Goal: Task Accomplishment & Management: Manage account settings

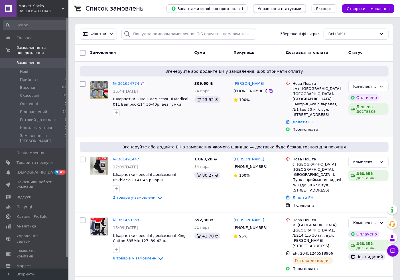
scroll to position [95, 0]
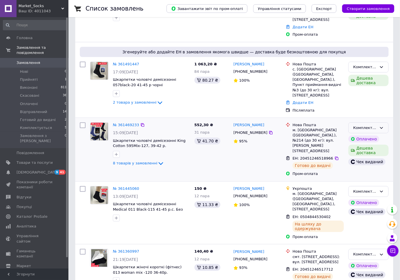
click at [369, 125] on div "Комплектується" at bounding box center [365, 128] width 24 height 6
click at [363, 176] on li "Відправлений" at bounding box center [369, 181] width 40 height 11
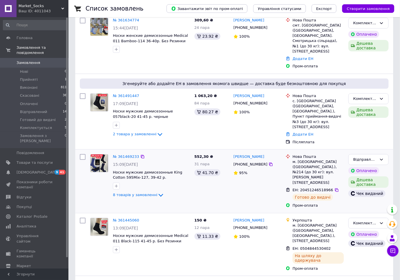
scroll to position [0, 0]
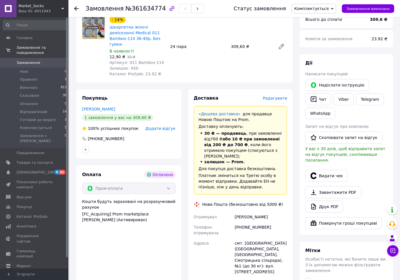
scroll to position [95, 0]
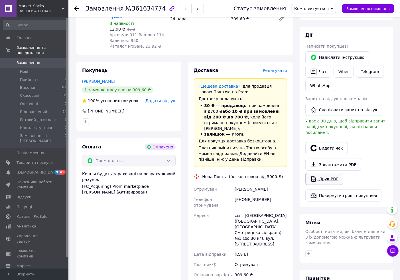
click at [327, 174] on link "Друк PDF" at bounding box center [324, 179] width 38 height 12
click at [334, 142] on button "Видати чек" at bounding box center [326, 148] width 42 height 12
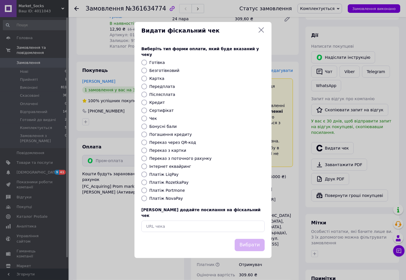
click at [144, 183] on input "Платіж RozetkaPay" at bounding box center [144, 182] width 6 height 6
radio input "true"
click at [246, 239] on button "Вибрати" at bounding box center [249, 245] width 30 height 12
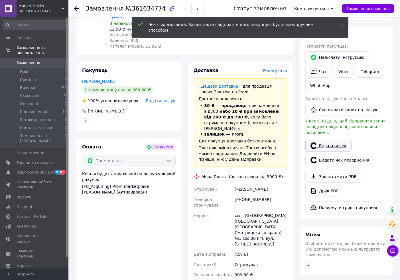
click at [327, 141] on link "Відкрити чек" at bounding box center [328, 146] width 46 height 12
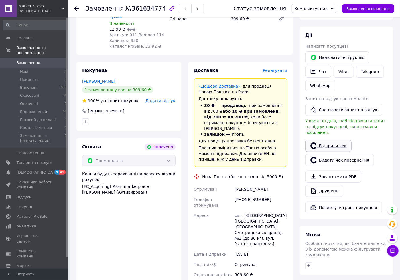
click at [325, 144] on link "Відкрити чек" at bounding box center [328, 146] width 46 height 12
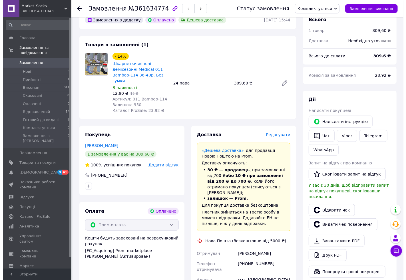
scroll to position [0, 0]
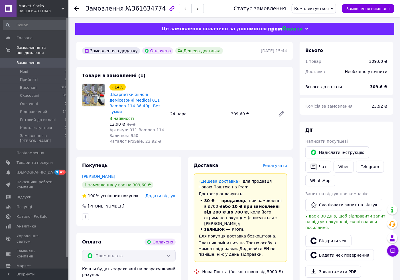
click at [277, 163] on span "Редагувати" at bounding box center [275, 165] width 24 height 5
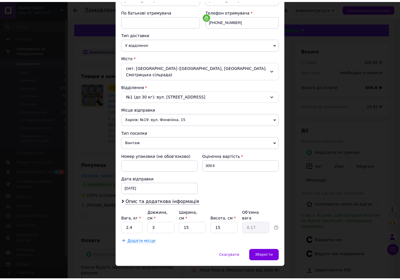
scroll to position [106, 0]
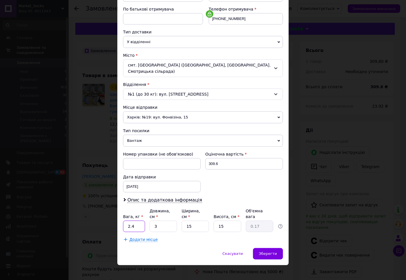
drag, startPoint x: 133, startPoint y: 223, endPoint x: 124, endPoint y: 222, distance: 9.7
click at [124, 222] on input "2.4" at bounding box center [134, 225] width 22 height 11
type input "1.8"
drag, startPoint x: 159, startPoint y: 222, endPoint x: 150, endPoint y: 222, distance: 8.6
click at [150, 222] on input "3" at bounding box center [162, 225] width 27 height 11
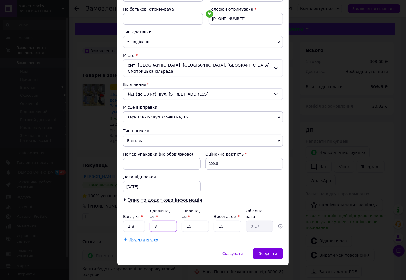
type input "2"
type input "0.11"
type input "25"
type input "1.41"
type input "25"
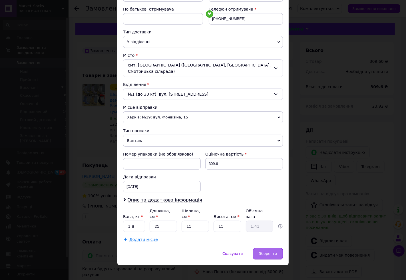
click at [266, 251] on span "Зберегти" at bounding box center [268, 253] width 18 height 4
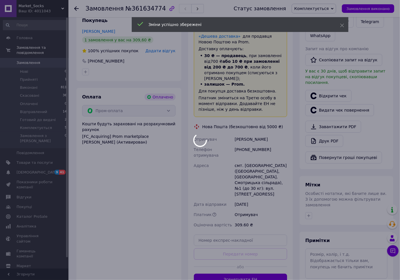
scroll to position [158, 0]
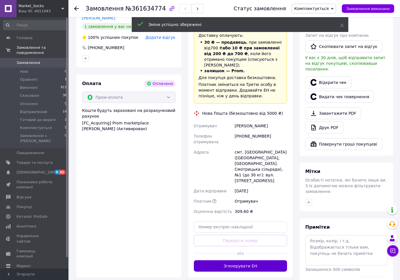
click at [243, 260] on button "Згенерувати ЕН" at bounding box center [241, 265] width 94 height 11
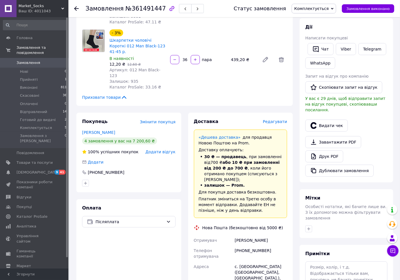
scroll to position [127, 0]
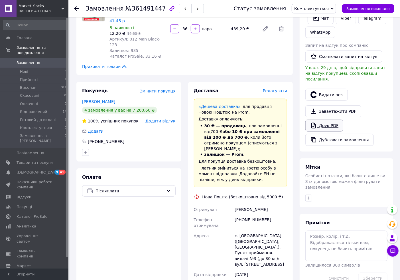
click at [332, 121] on link "Друк PDF" at bounding box center [324, 125] width 38 height 12
click at [324, 90] on button "Видати чек" at bounding box center [326, 95] width 42 height 12
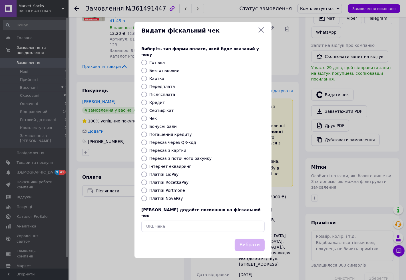
click at [261, 33] on icon at bounding box center [261, 30] width 7 height 7
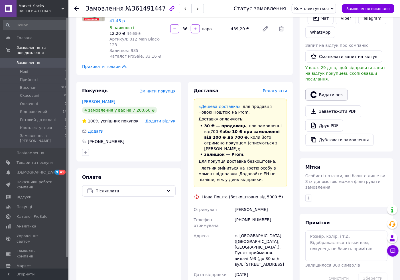
click at [331, 89] on button "Видати чек" at bounding box center [326, 95] width 42 height 12
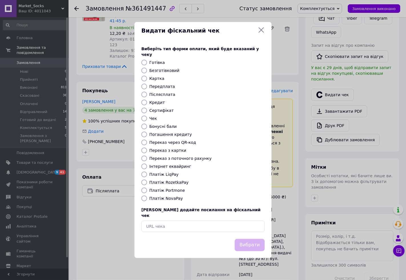
click at [143, 200] on input "Платіж NovaPay" at bounding box center [144, 198] width 6 height 6
radio input "true"
click at [242, 239] on button "Вибрати" at bounding box center [249, 245] width 30 height 12
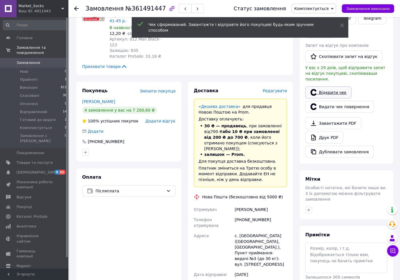
click at [324, 89] on link "Відкрити чек" at bounding box center [328, 92] width 46 height 12
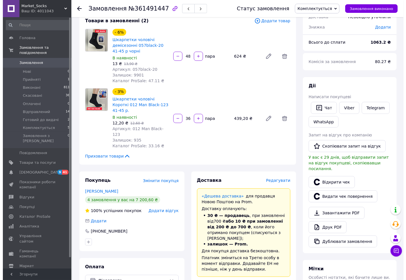
scroll to position [69, 0]
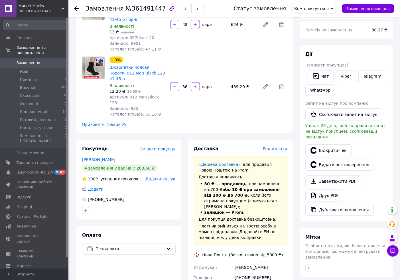
click at [277, 146] on span "Редагувати" at bounding box center [275, 148] width 24 height 5
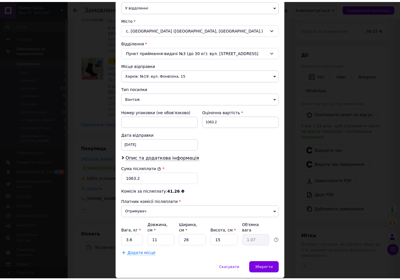
scroll to position [156, 0]
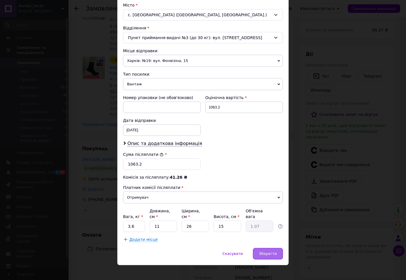
click at [269, 251] on span "Зберегти" at bounding box center [268, 253] width 18 height 4
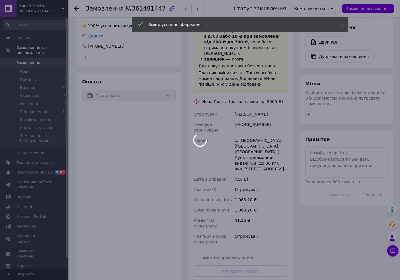
scroll to position [227, 0]
